Goal: Find contact information: Obtain details needed to contact an individual or organization

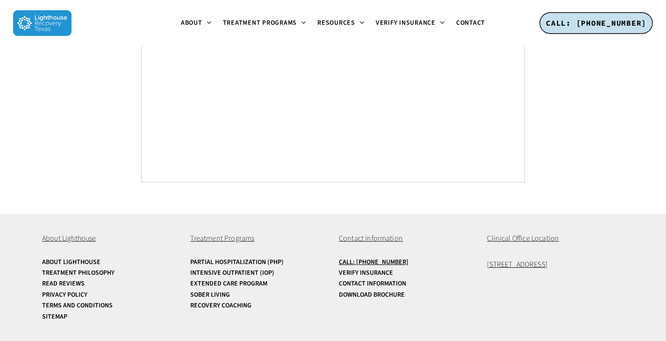
scroll to position [3594, 0]
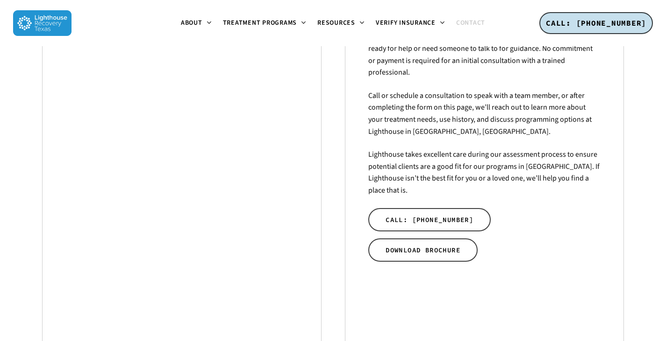
scroll to position [241, 0]
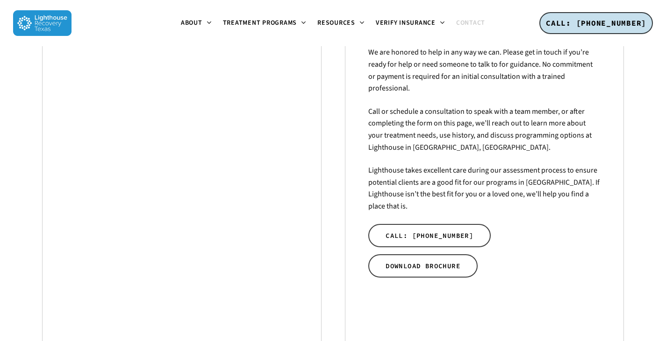
drag, startPoint x: 669, startPoint y: 27, endPoint x: 672, endPoint y: 78, distance: 51.9
click at [665, 78] on html "Skip to main content Hit enter to search or ESC to close Close Search Menu Abou…" at bounding box center [333, 258] width 666 height 999
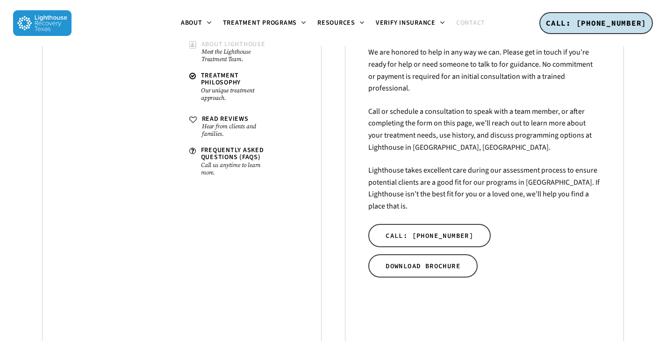
click at [220, 50] on small "Meet the Lighthouse Treatment Team." at bounding box center [237, 55] width 72 height 15
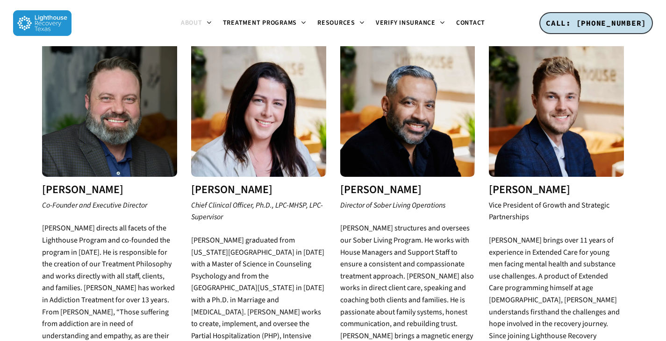
scroll to position [349, 0]
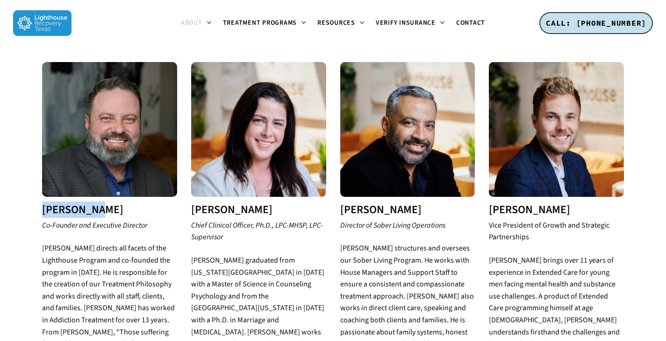
drag, startPoint x: 28, startPoint y: 186, endPoint x: 105, endPoint y: 188, distance: 76.2
copy h3 "Mike Jones"
drag, startPoint x: 40, startPoint y: 199, endPoint x: 155, endPoint y: 202, distance: 114.9
click at [155, 202] on div "Mike Jones Co-Founder and Executive Director Mike Jones directs all facets of t…" at bounding box center [109, 296] width 149 height 469
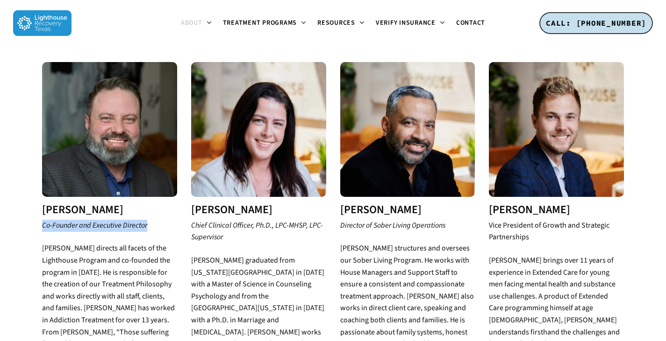
copy em "Co-Founder and Executive Director"
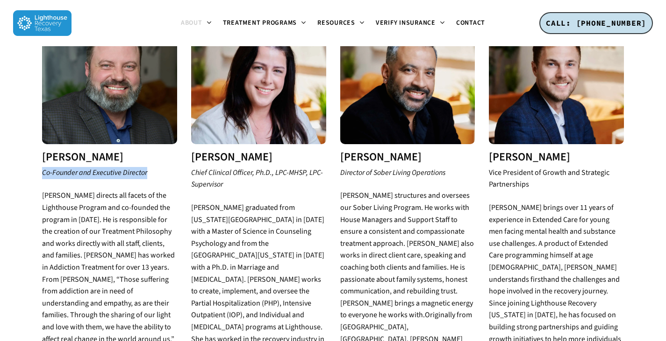
scroll to position [404, 0]
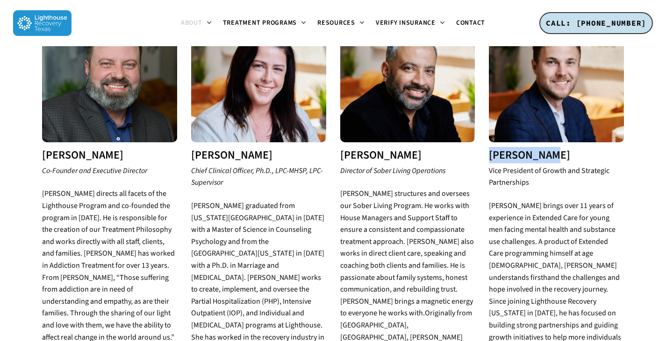
drag, startPoint x: 491, startPoint y: 135, endPoint x: 549, endPoint y: 135, distance: 57.9
click at [549, 149] on h3 "Grant Young" at bounding box center [556, 155] width 135 height 12
copy h3 "Grant Young"
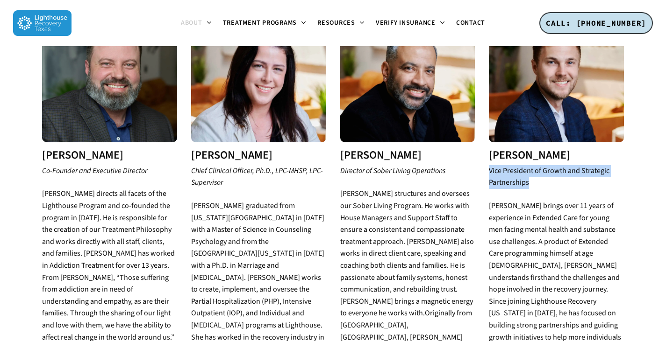
drag, startPoint x: 489, startPoint y: 148, endPoint x: 531, endPoint y: 161, distance: 44.0
click at [531, 165] on p "Vice President of Growth and Strategic Partnerships" at bounding box center [556, 182] width 135 height 35
copy icon "Vice President of Growth and Strategic Partnerships"
click at [617, 200] on p "Grant Young brings over 11 years of experience in Extended Care for young men f…" at bounding box center [556, 319] width 135 height 239
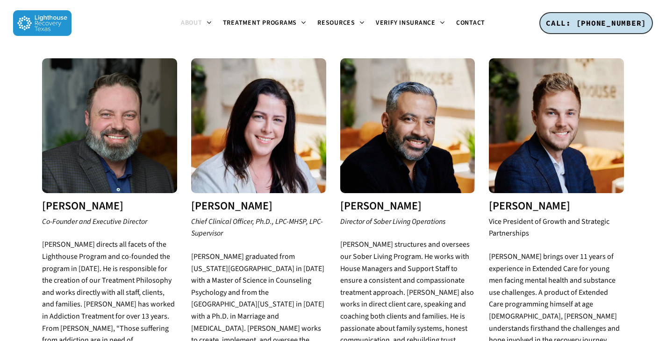
scroll to position [354, 0]
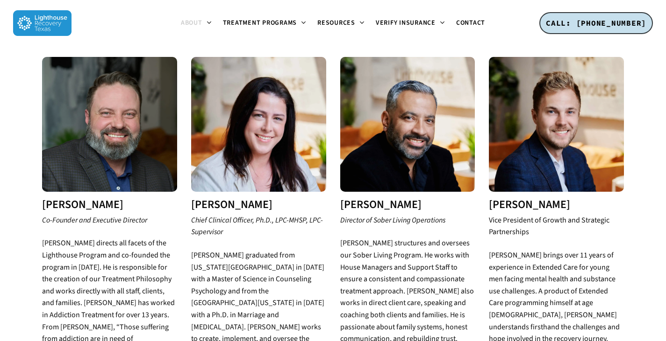
drag, startPoint x: 192, startPoint y: 184, endPoint x: 282, endPoint y: 169, distance: 91.0
click at [282, 169] on div "Dr. Brooke Keels Chief Clinical Officer, Ph.D., LPC-MHSP, LPC-Supervisor Dr. Ke…" at bounding box center [258, 255] width 135 height 397
copy h3 "Dr. Brooke Keels"
drag, startPoint x: 192, startPoint y: 197, endPoint x: 233, endPoint y: 209, distance: 42.4
click at [233, 215] on p "Chief Clinical Officer, Ph.D., LPC-MHSP, LPC-Supervisor" at bounding box center [258, 232] width 135 height 35
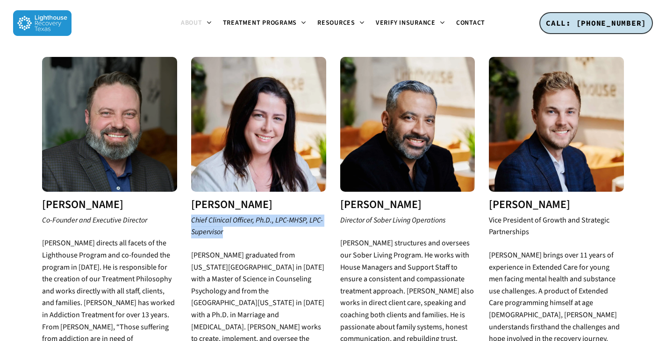
copy em "Chief Clinical Officer, Ph.D., LPC-MHSP, LPC-Supervisor"
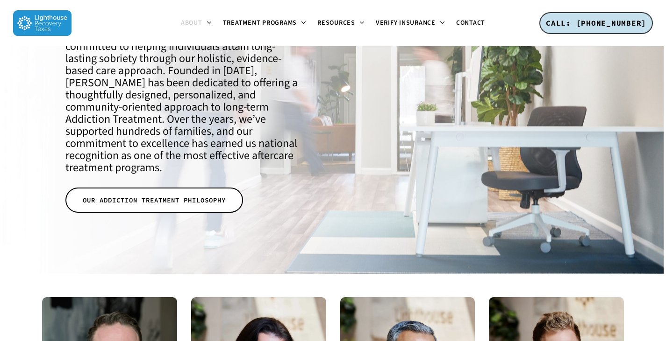
scroll to position [0, 0]
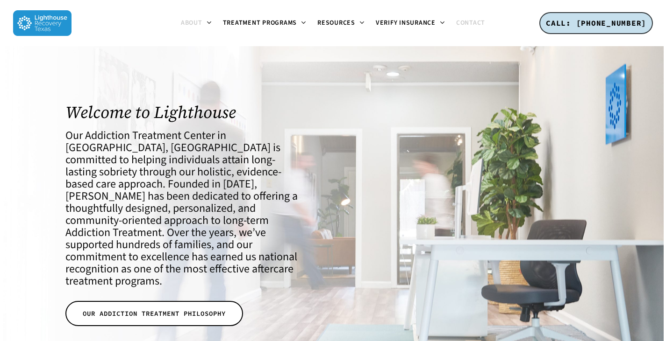
click at [476, 24] on span "Contact" at bounding box center [470, 22] width 29 height 9
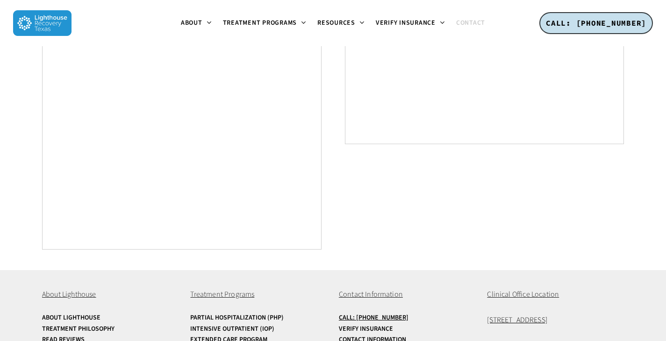
scroll to position [657, 0]
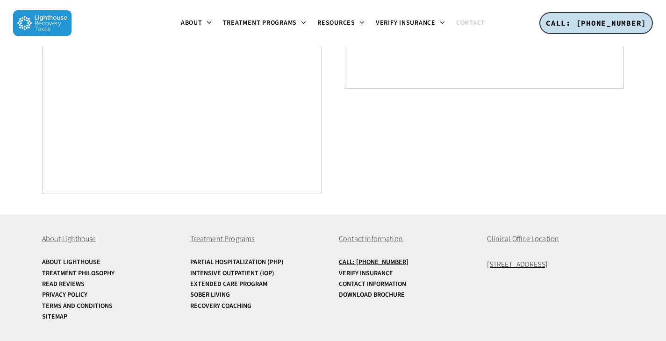
drag, startPoint x: 666, startPoint y: 46, endPoint x: 667, endPoint y: 241, distance: 194.8
